Goal: Task Accomplishment & Management: Complete application form

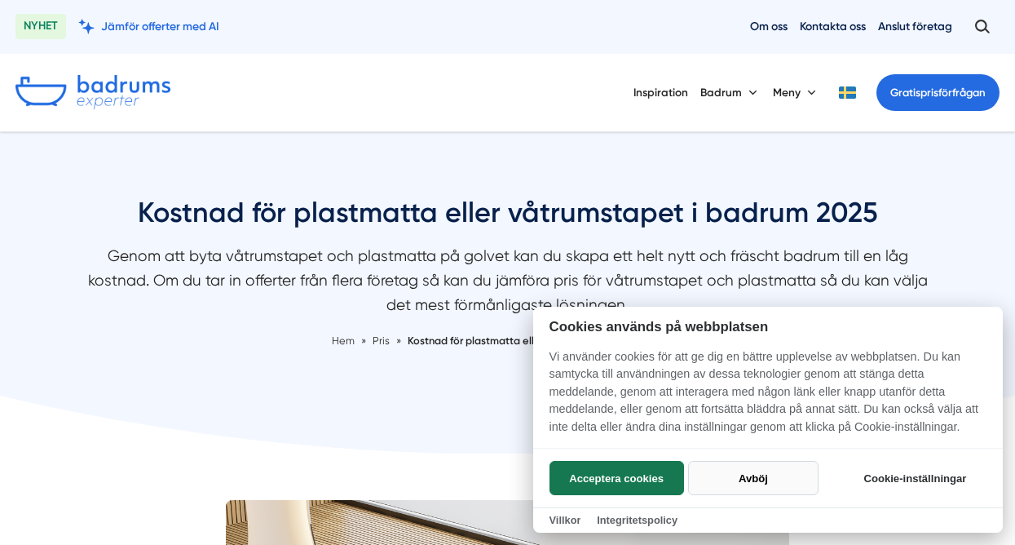
click at [751, 483] on button "Avböj" at bounding box center [753, 478] width 130 height 34
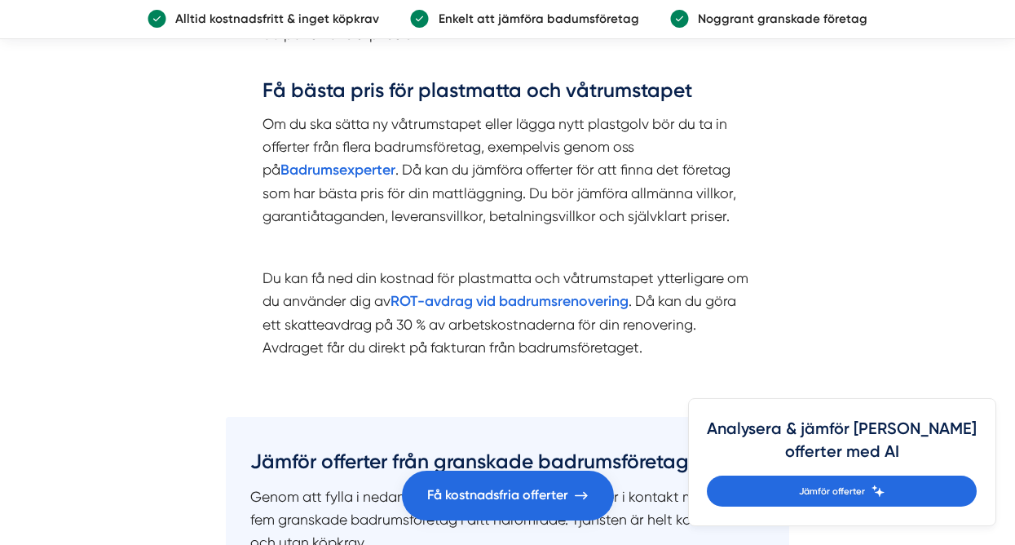
scroll to position [2083, 0]
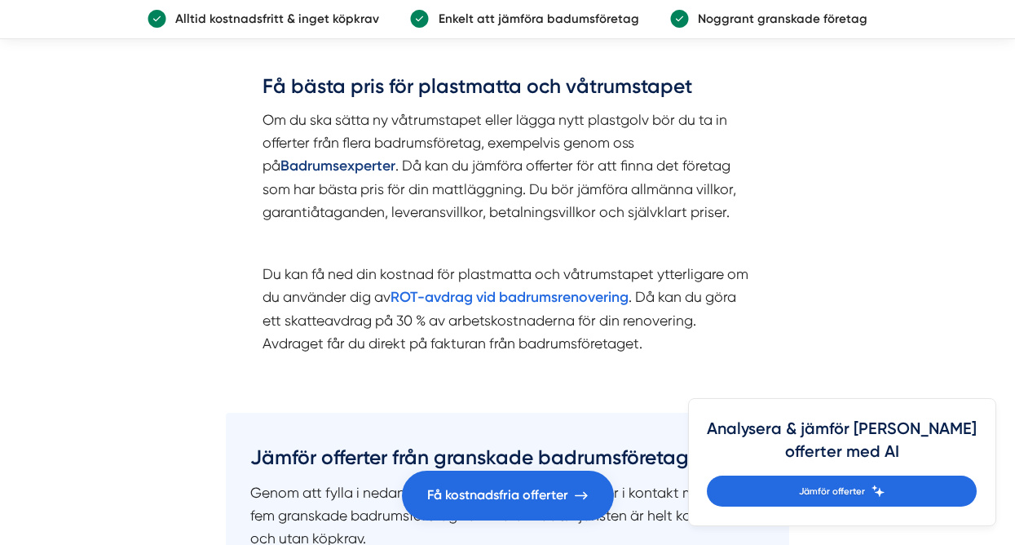
click at [309, 171] on strong "Badrumsexperter" at bounding box center [337, 165] width 115 height 17
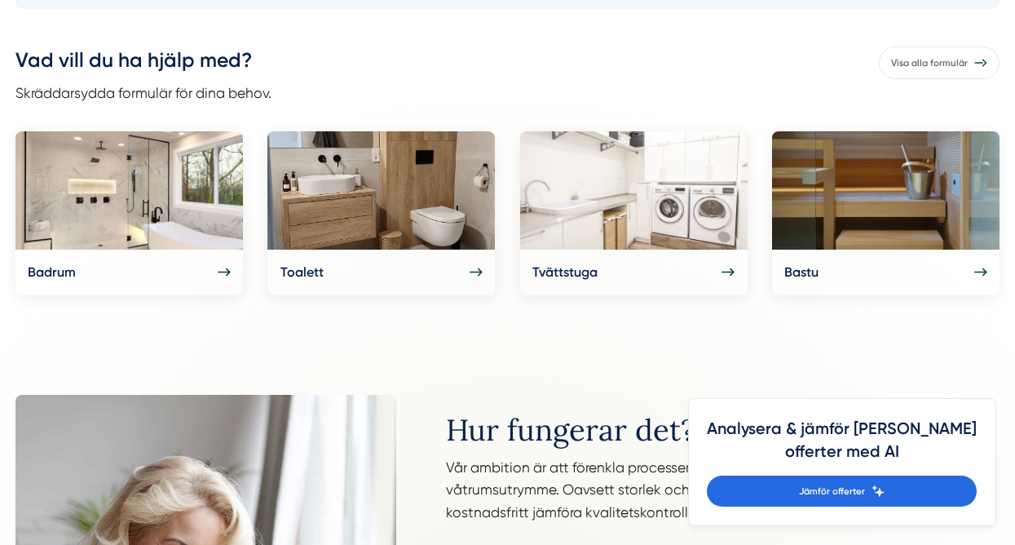
scroll to position [744, 0]
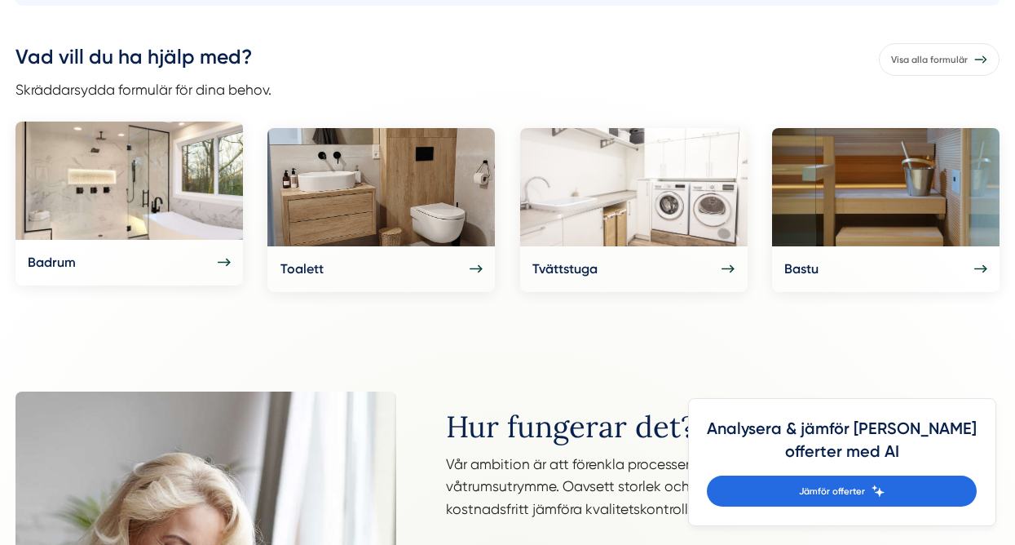
click at [165, 231] on img at bounding box center [128, 180] width 227 height 118
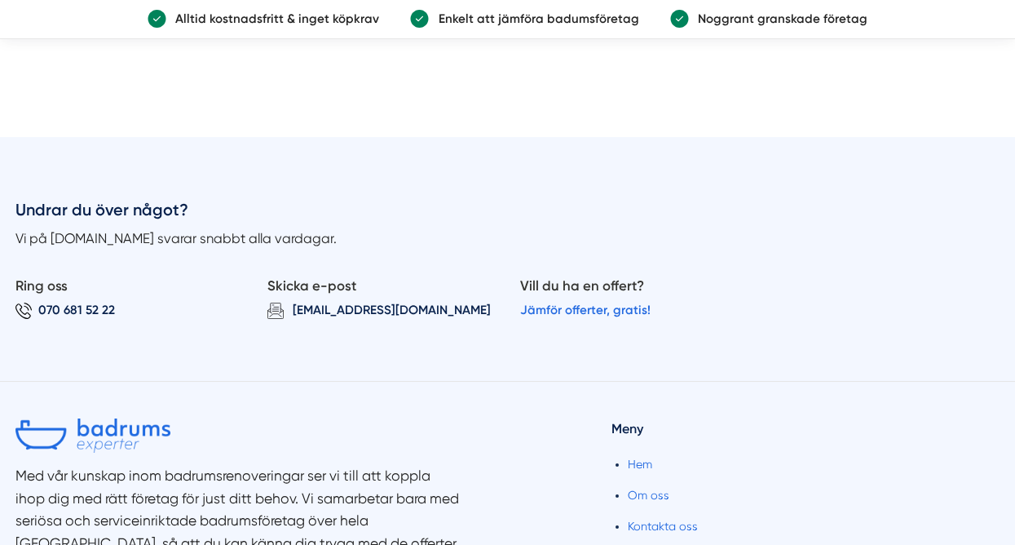
scroll to position [1386, 0]
